Goal: Task Accomplishment & Management: Use online tool/utility

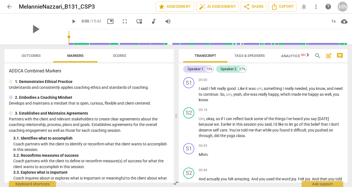
click at [330, 54] on span "post_add" at bounding box center [329, 55] width 7 height 7
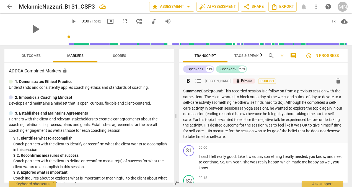
click at [257, 112] on p "Summary: Background: This recorded session is a follow on from a previous sessi…" at bounding box center [263, 113] width 160 height 51
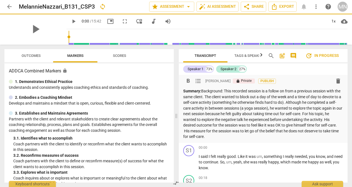
click at [251, 137] on p "Summary: Background: This recorded session is a follow on from a previous sessi…" at bounding box center [263, 113] width 160 height 51
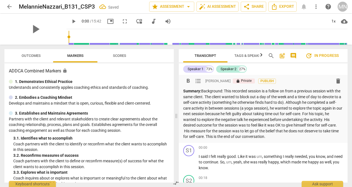
click at [250, 136] on p "Summary: Background: This recorded session is a follow on from a previous sessi…" at bounding box center [263, 113] width 160 height 51
click at [250, 90] on p "Summary: Background: This recorded session is a follow on from a previous sessi…" at bounding box center [263, 113] width 160 height 51
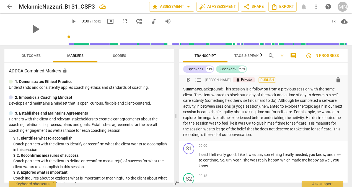
scroll to position [2, 0]
click at [195, 93] on p "Summary: Background: This session is a follow on from a previous session with t…" at bounding box center [263, 111] width 160 height 51
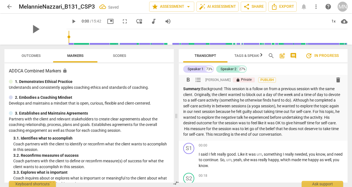
click at [238, 106] on p "Summary: Background: This session is a follow on from a previous session with t…" at bounding box center [263, 111] width 160 height 51
click at [300, 105] on p "Summary: Background: This session is a follow on from a previous session with t…" at bounding box center [263, 111] width 160 height 51
click at [221, 119] on p "Summary: Background: This session is a follow on from a previous session with t…" at bounding box center [263, 111] width 160 height 51
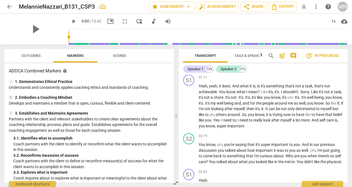
scroll to position [0, 0]
